Goal: Task Accomplishment & Management: Complete application form

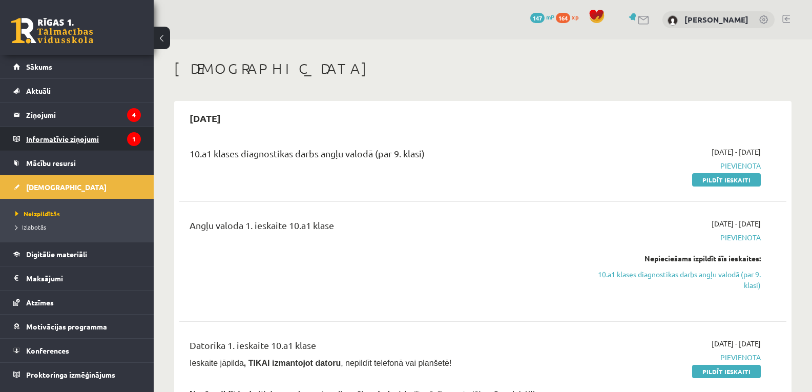
click at [39, 135] on legend "Informatīvie ziņojumi 1" at bounding box center [83, 139] width 115 height 24
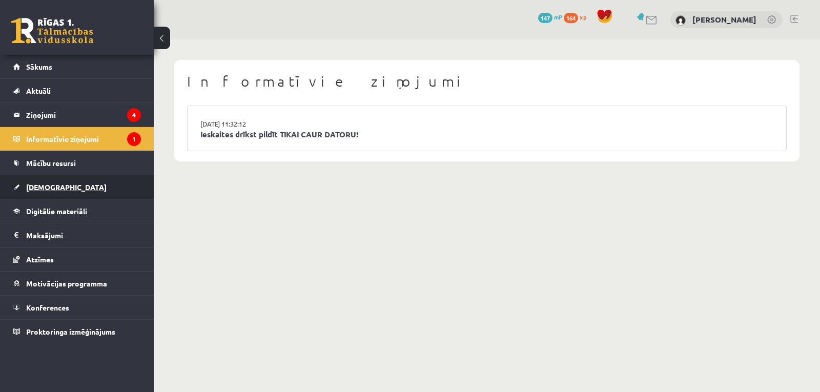
click at [31, 188] on span "[DEMOGRAPHIC_DATA]" at bounding box center [66, 186] width 80 height 9
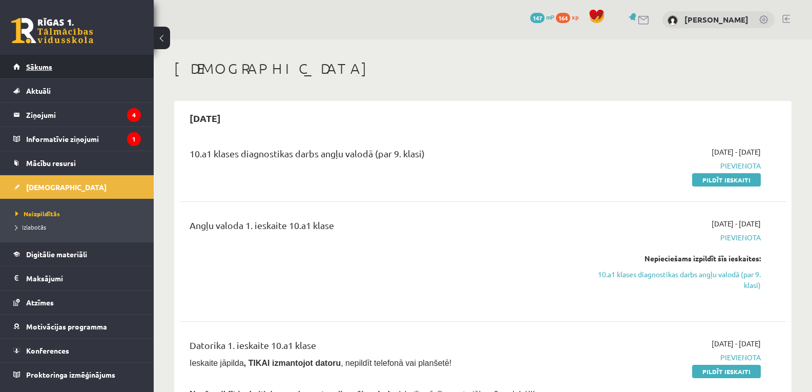
click at [30, 67] on span "Sākums" at bounding box center [39, 66] width 26 height 9
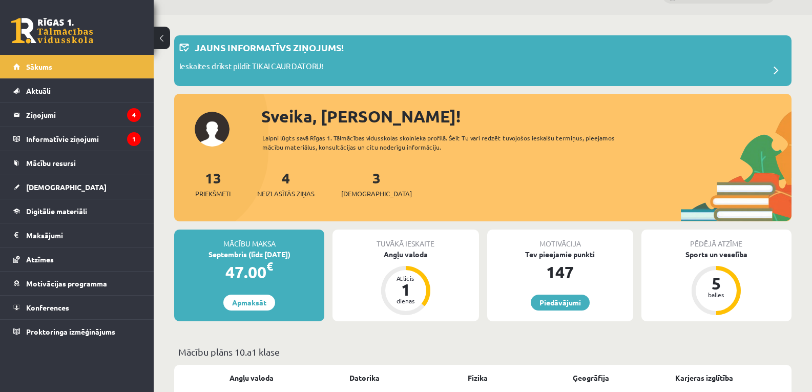
scroll to position [20, 0]
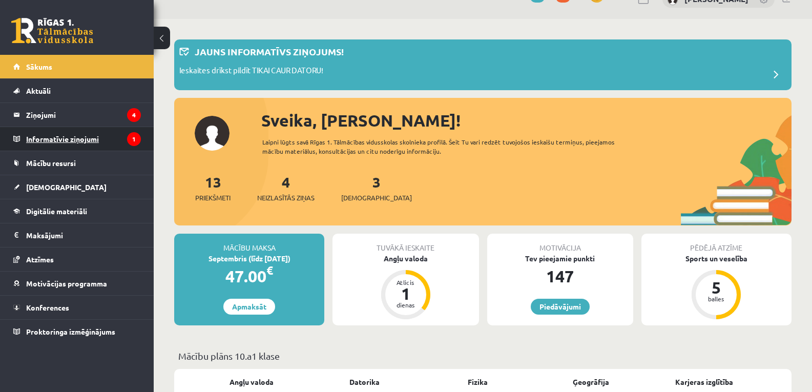
click at [78, 134] on legend "Informatīvie ziņojumi 1" at bounding box center [83, 139] width 115 height 24
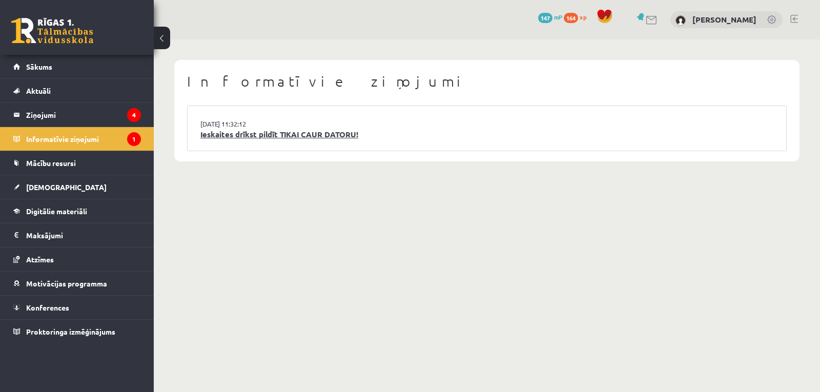
click at [255, 137] on link "Ieskaites drīkst pildīt TIKAI CAUR DATORU!" at bounding box center [486, 135] width 573 height 12
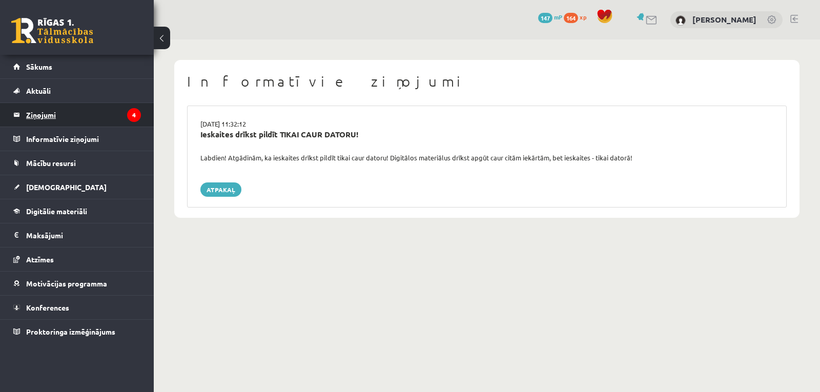
click at [45, 112] on legend "Ziņojumi 4" at bounding box center [83, 115] width 115 height 24
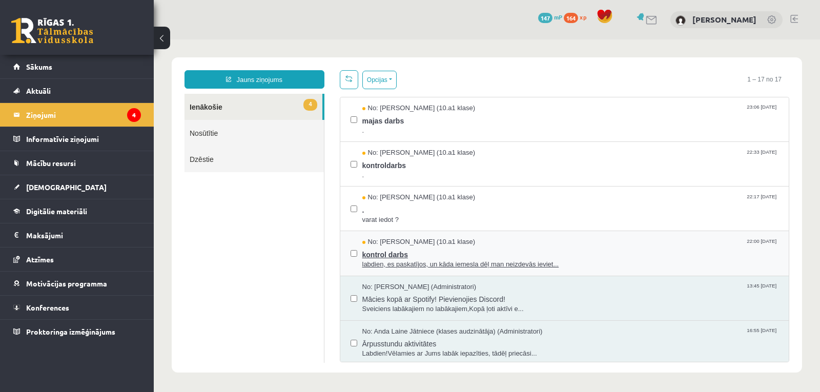
click at [387, 245] on span "No: Polina Jeluškina (10.a1 klase)" at bounding box center [418, 242] width 113 height 10
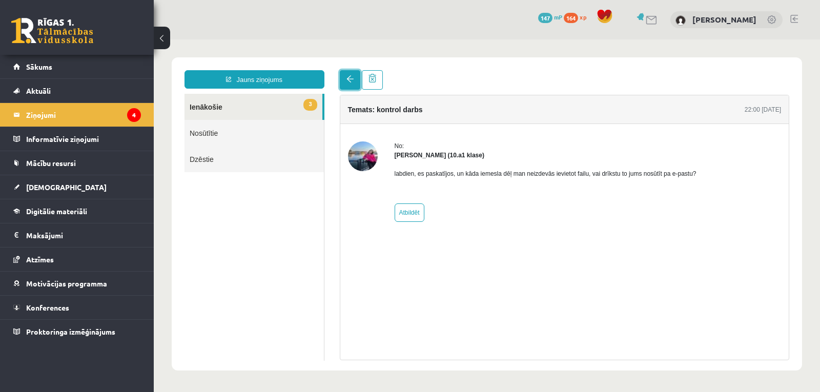
click at [351, 83] on link at bounding box center [350, 79] width 20 height 19
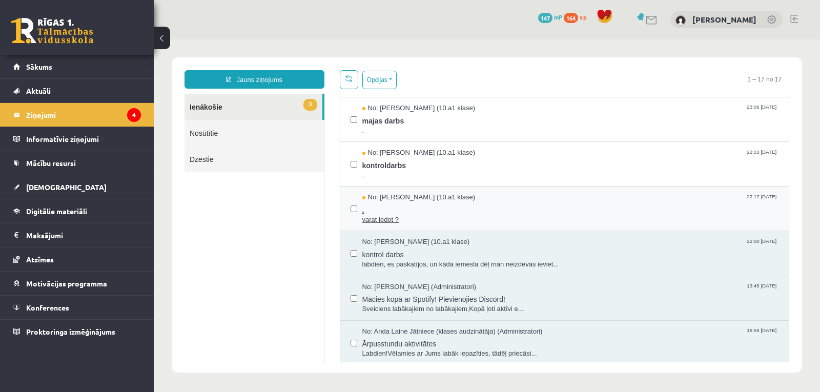
click at [405, 202] on span "." at bounding box center [570, 208] width 417 height 13
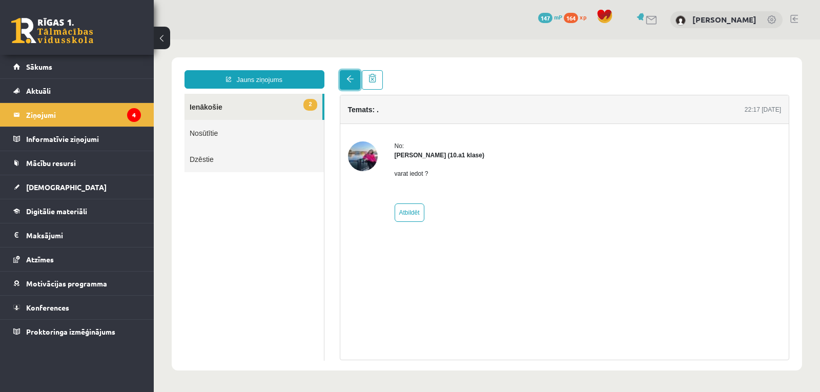
click at [347, 79] on span at bounding box center [349, 78] width 7 height 7
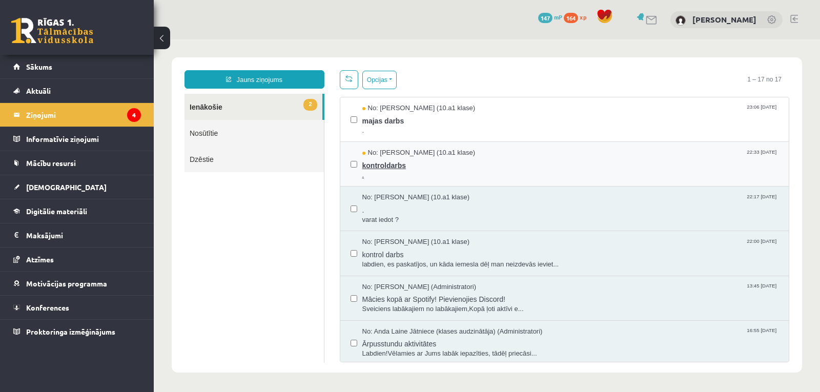
click at [410, 162] on span "kontroldarbs" at bounding box center [570, 164] width 417 height 13
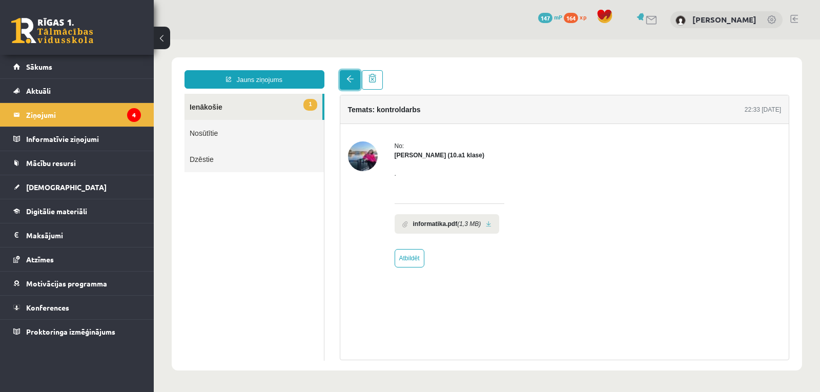
click at [349, 81] on span at bounding box center [349, 78] width 7 height 7
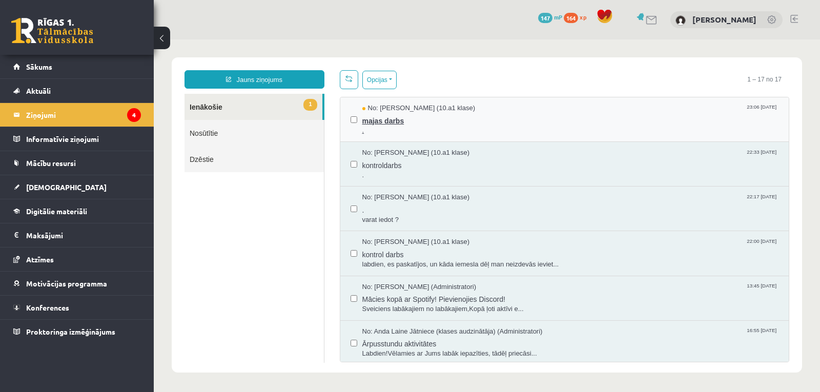
click at [393, 108] on span "No: Polina Jeluškina (10.a1 klase)" at bounding box center [418, 108] width 113 height 10
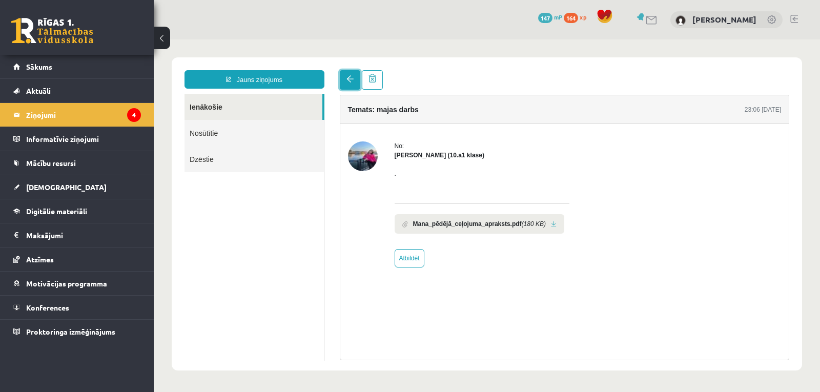
click at [355, 86] on link at bounding box center [350, 79] width 20 height 19
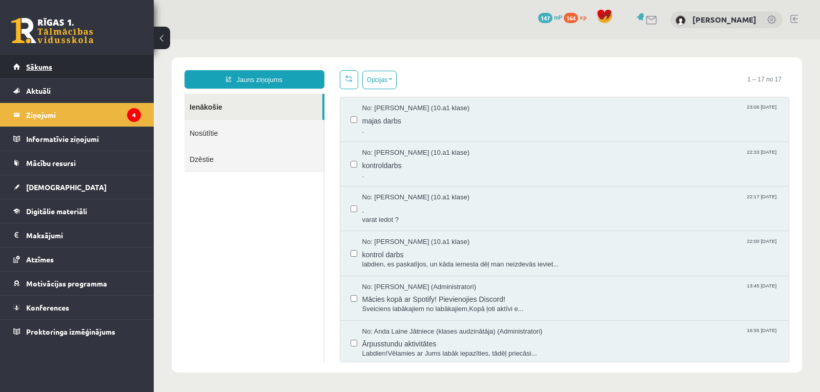
click at [39, 66] on span "Sākums" at bounding box center [39, 66] width 26 height 9
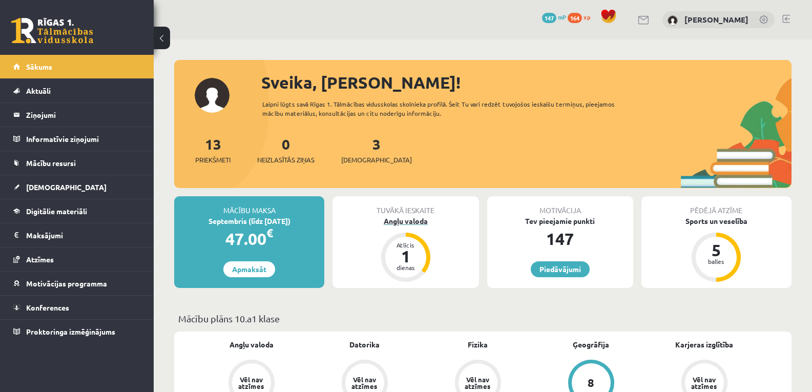
click at [407, 244] on div "Atlicis" at bounding box center [405, 245] width 31 height 6
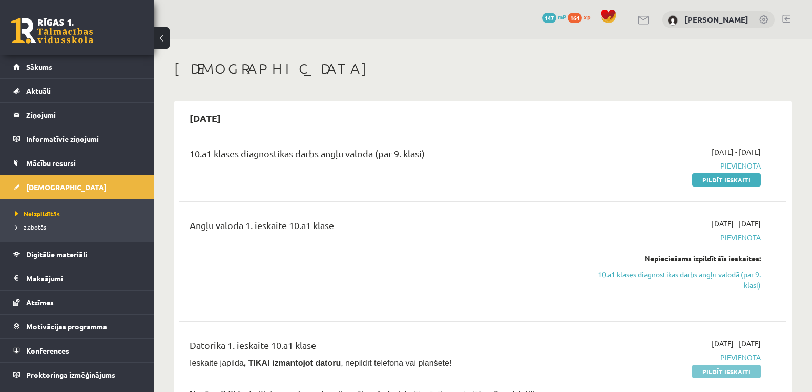
click at [710, 372] on link "Pildīt ieskaiti" at bounding box center [726, 371] width 69 height 13
